Goal: Find specific page/section: Find specific page/section

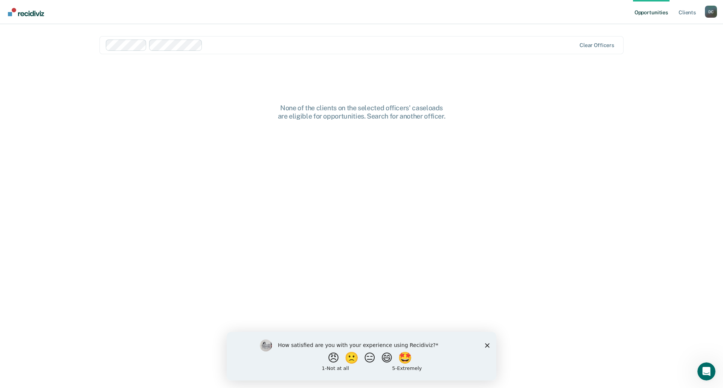
click at [489, 346] on icon "Close survey" at bounding box center [487, 345] width 5 height 5
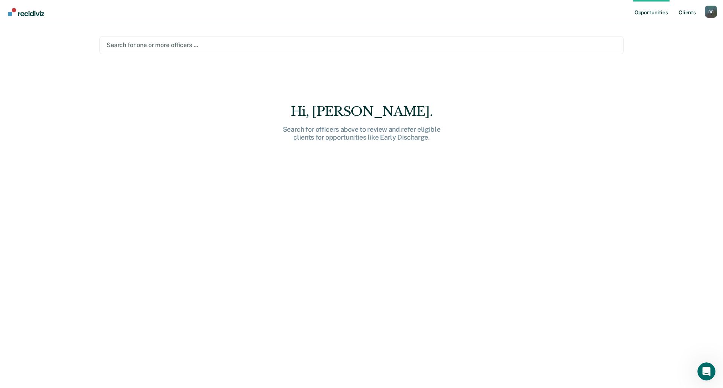
click at [685, 13] on link "Client s" at bounding box center [687, 12] width 20 height 24
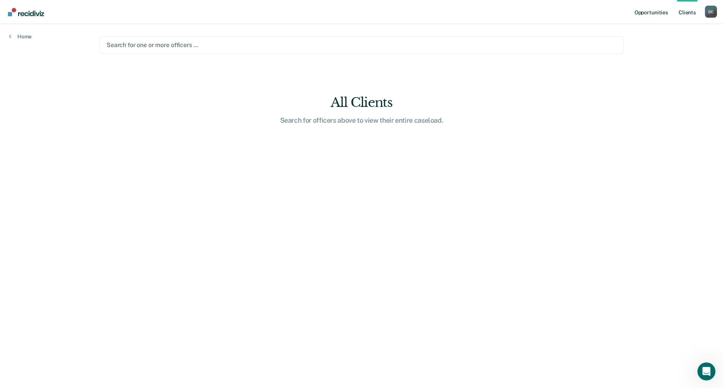
click at [649, 14] on link "Opportunities" at bounding box center [651, 12] width 37 height 24
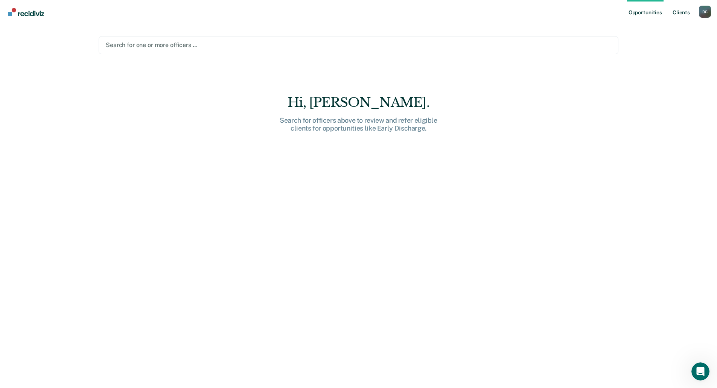
click at [678, 12] on link "Client s" at bounding box center [681, 12] width 20 height 24
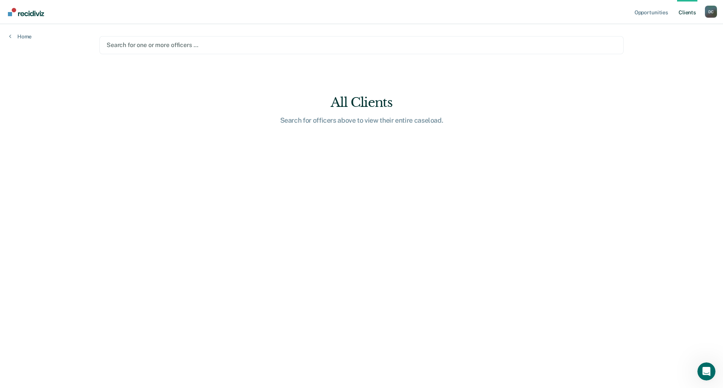
click at [205, 47] on div at bounding box center [362, 45] width 510 height 9
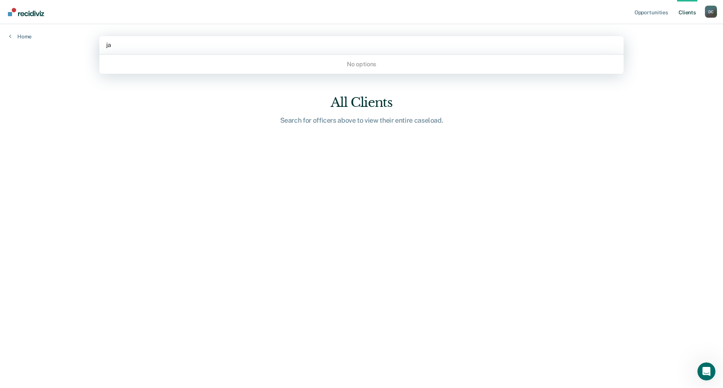
type input "j"
type input "h"
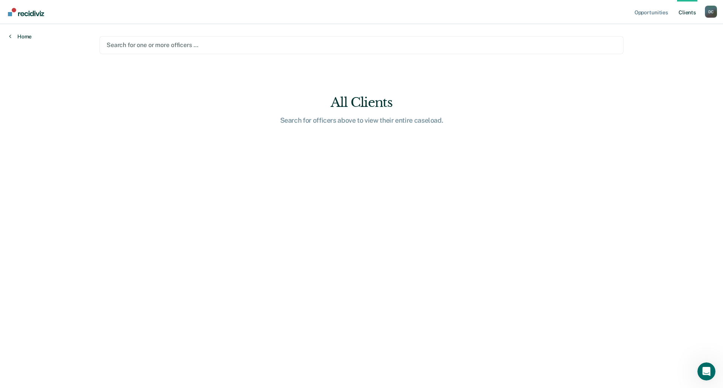
click at [25, 34] on link "Home" at bounding box center [20, 36] width 23 height 7
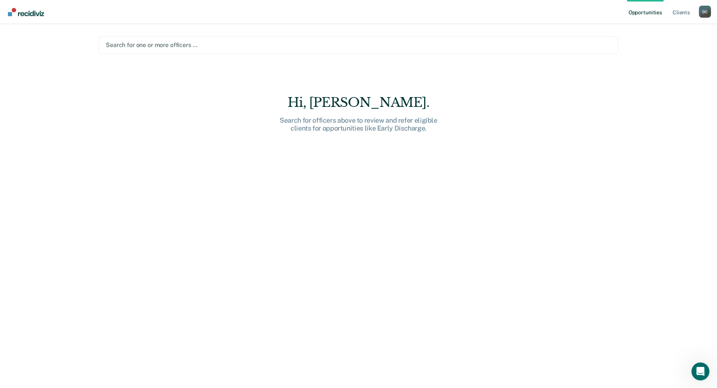
click at [638, 12] on link "Opportunities" at bounding box center [645, 12] width 37 height 24
click at [637, 13] on link "Opportunities" at bounding box center [645, 12] width 37 height 24
click at [683, 13] on link "Client s" at bounding box center [681, 12] width 20 height 24
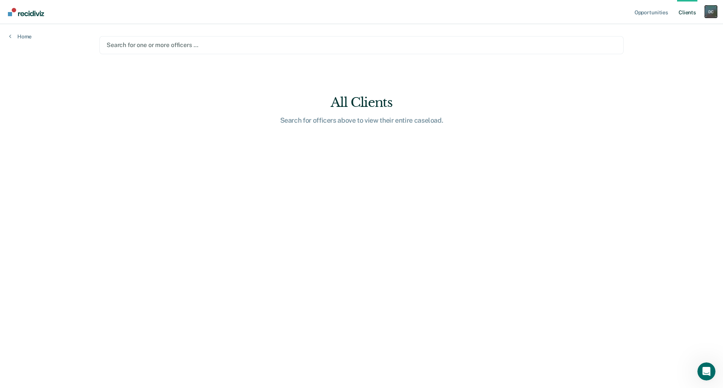
click at [715, 12] on div "D C" at bounding box center [711, 12] width 12 height 12
click at [674, 39] on link "How it works" at bounding box center [680, 40] width 61 height 6
